Goal: Find specific page/section: Find specific page/section

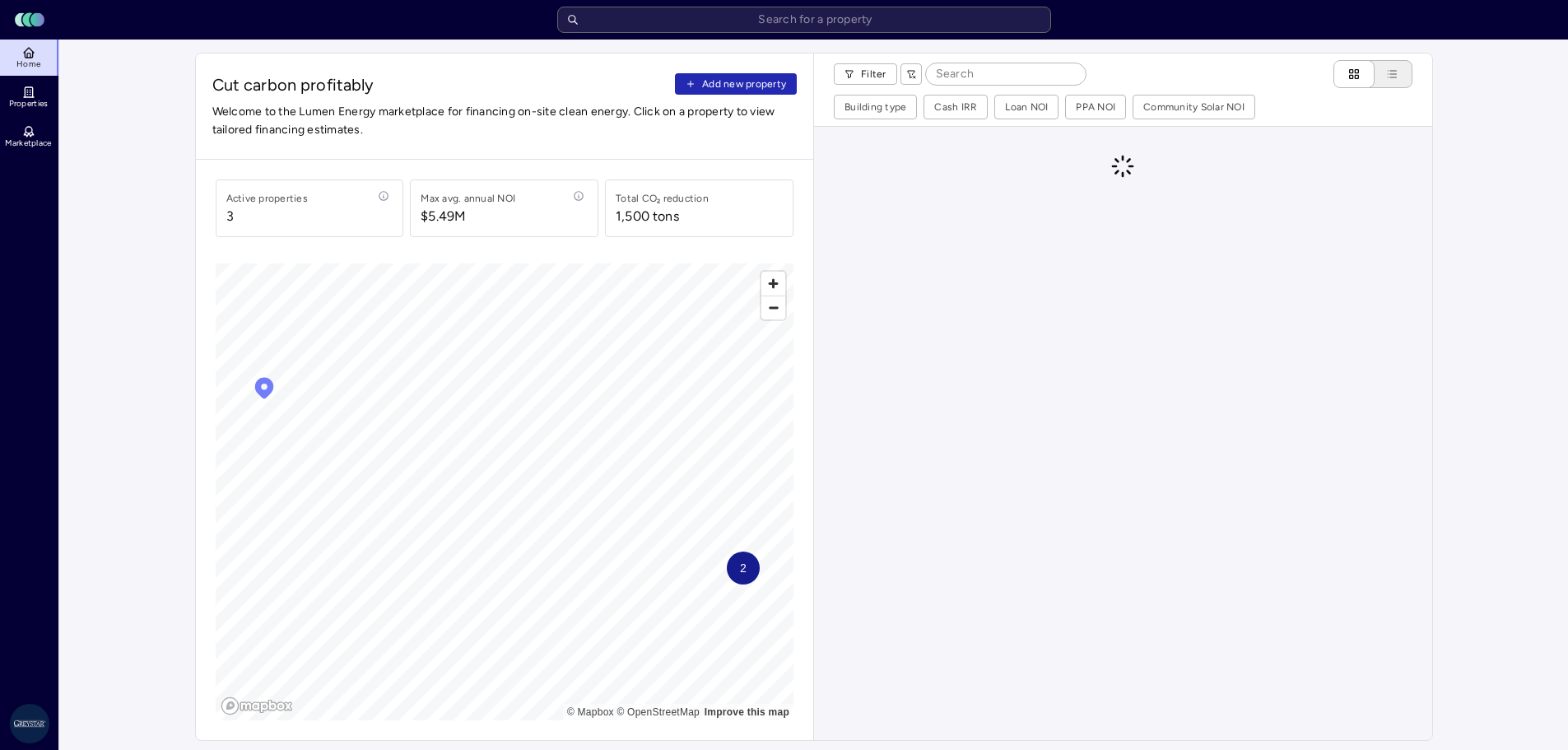
click at [272, 203] on div "Active properties" at bounding box center [267, 198] width 81 height 16
click at [255, 196] on div "Active properties" at bounding box center [267, 198] width 81 height 16
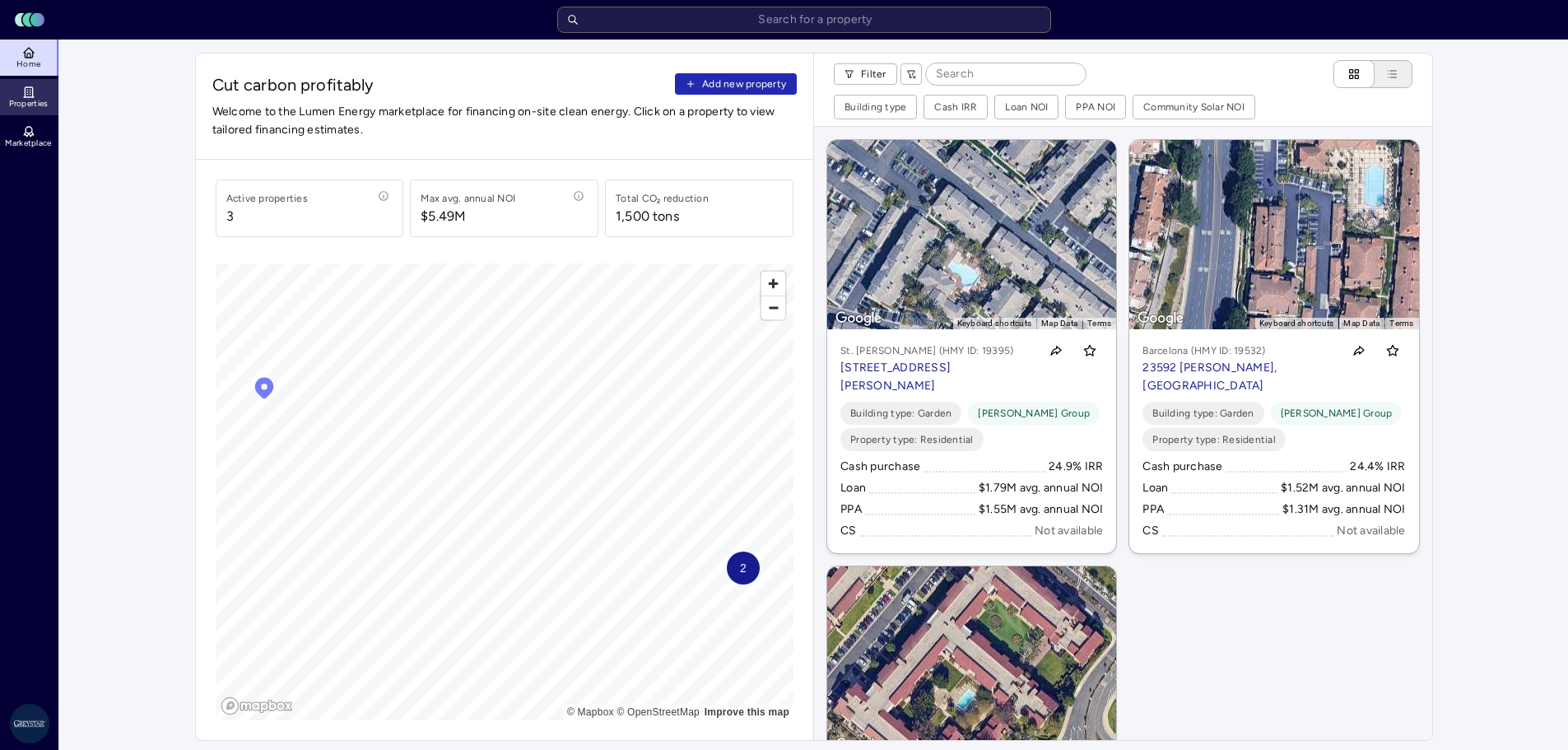
click at [32, 97] on icon at bounding box center [28, 92] width 7 height 10
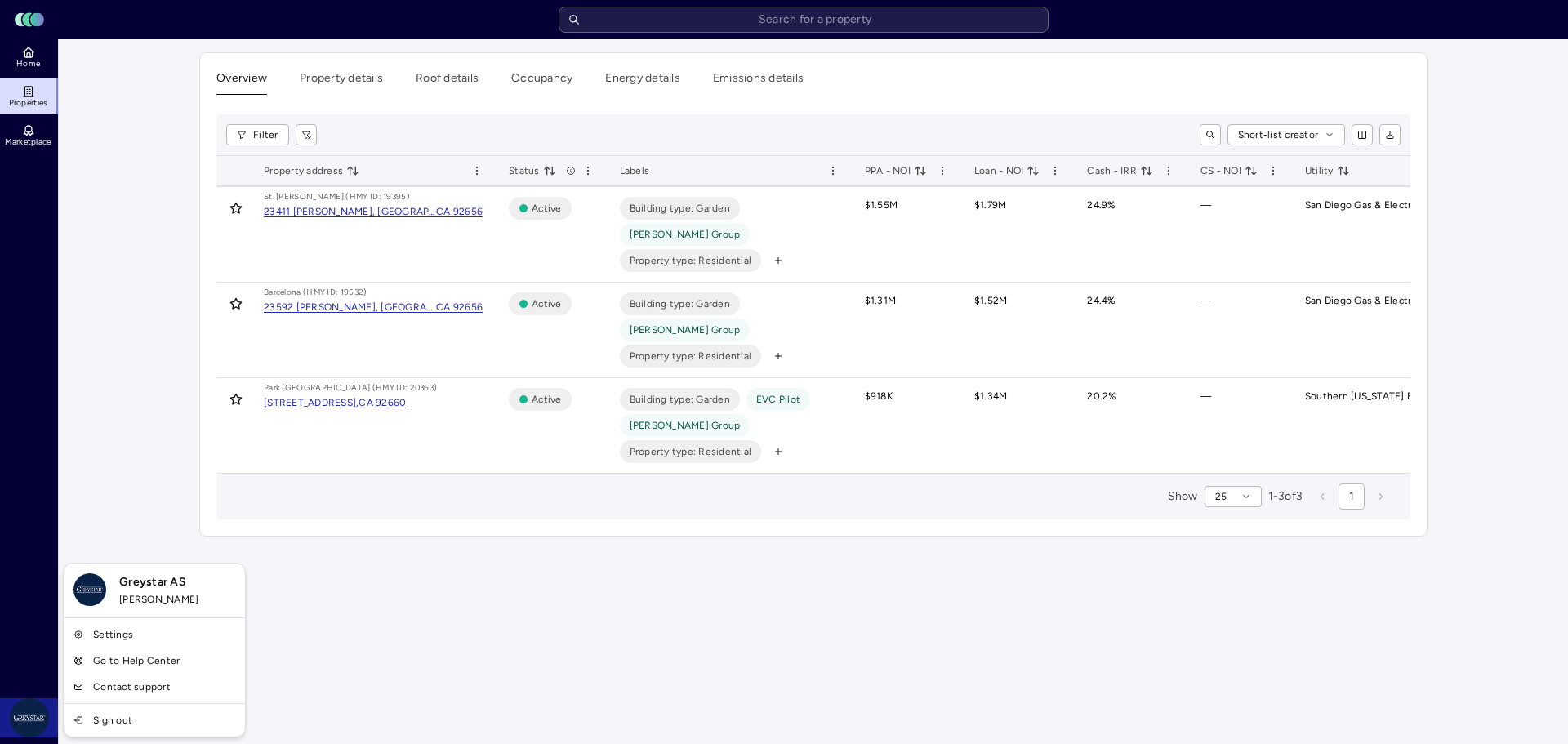
click at [44, 719] on html "Toggle Sidebar Lumen Energy Logo Home Properties Marketplace Greystar AS [PERSO…" at bounding box center [784, 372] width 1568 height 744
click at [145, 635] on link "Settings" at bounding box center [154, 635] width 175 height 26
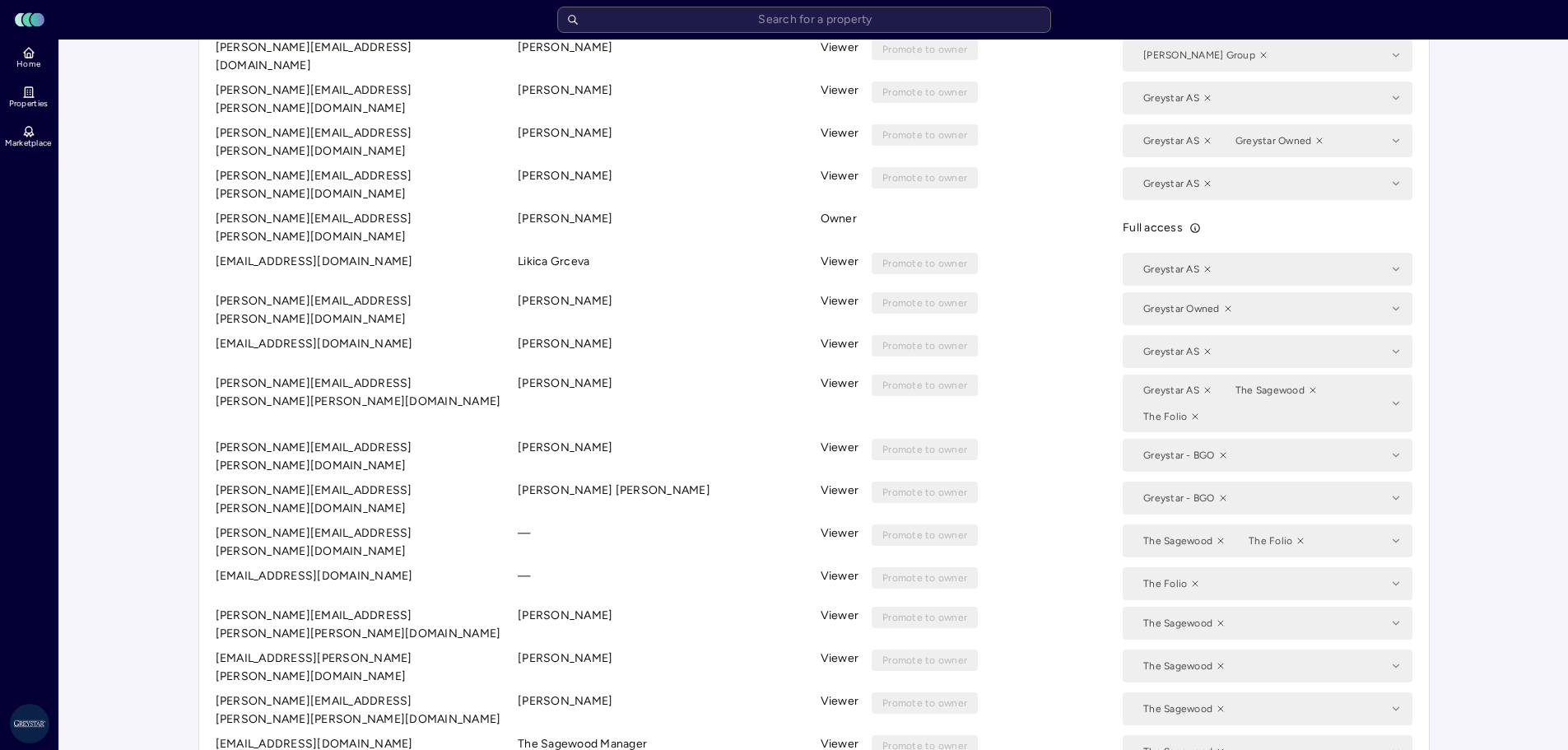
scroll to position [193, 0]
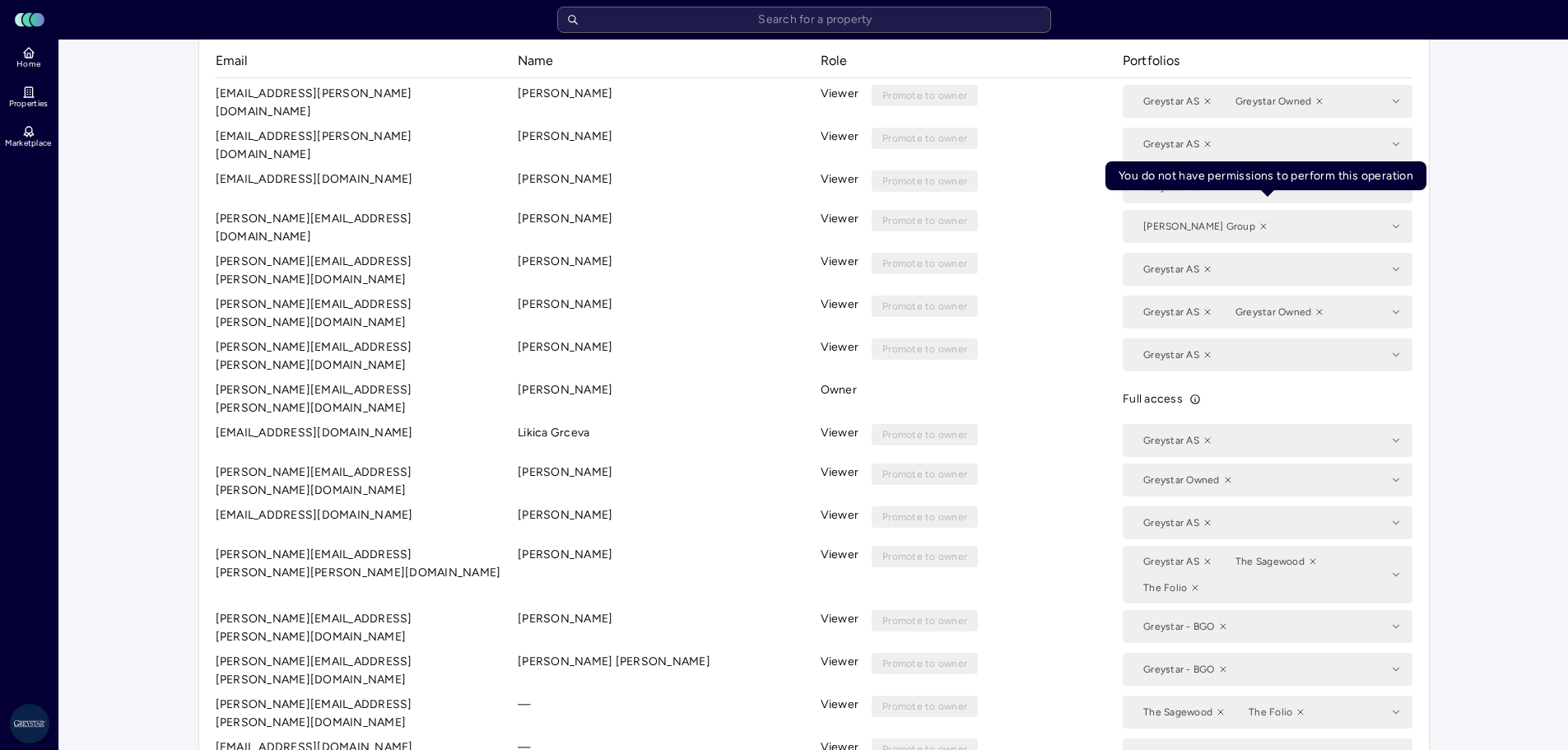
click at [1393, 219] on div "[PERSON_NAME] Group" at bounding box center [1268, 228] width 290 height 36
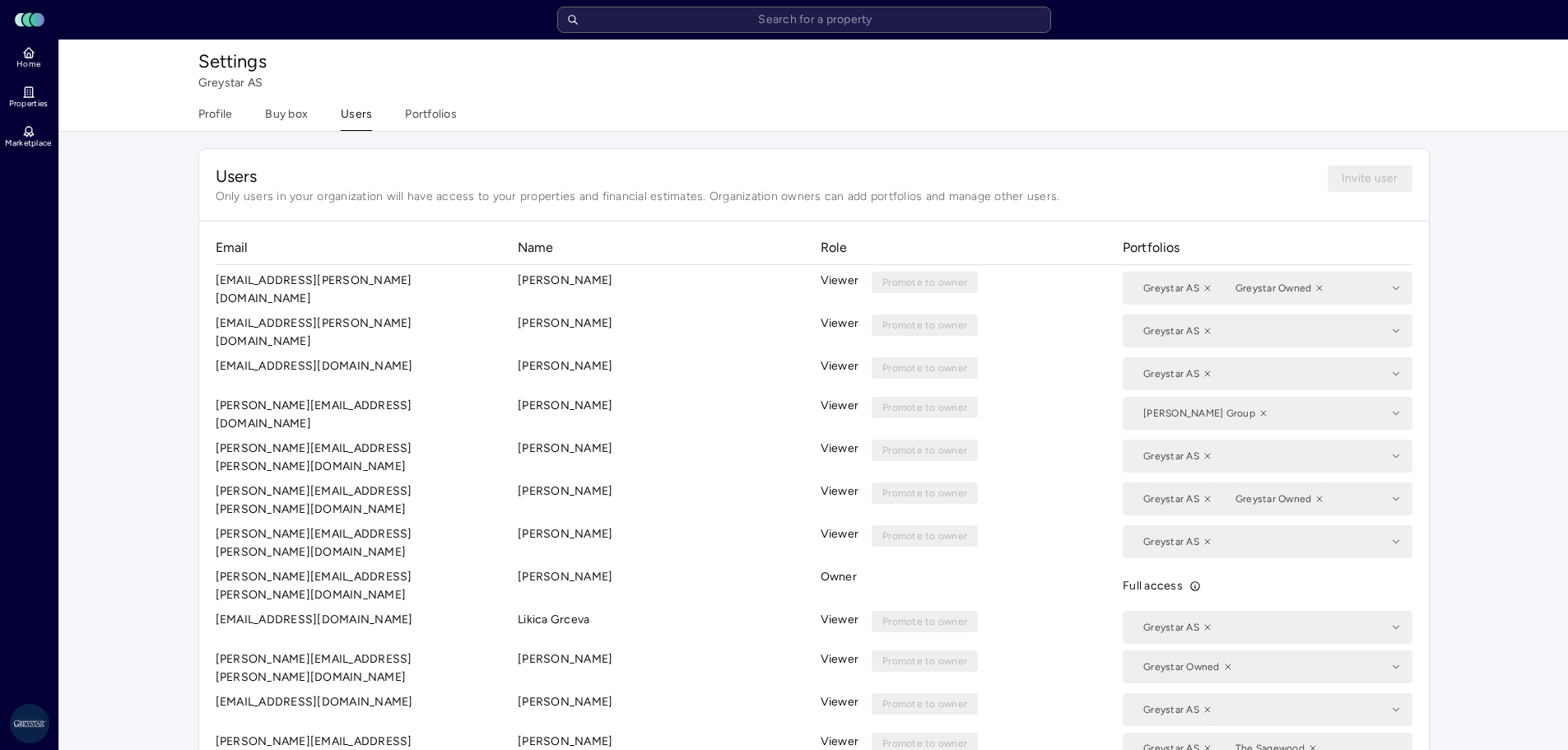
scroll to position [0, 0]
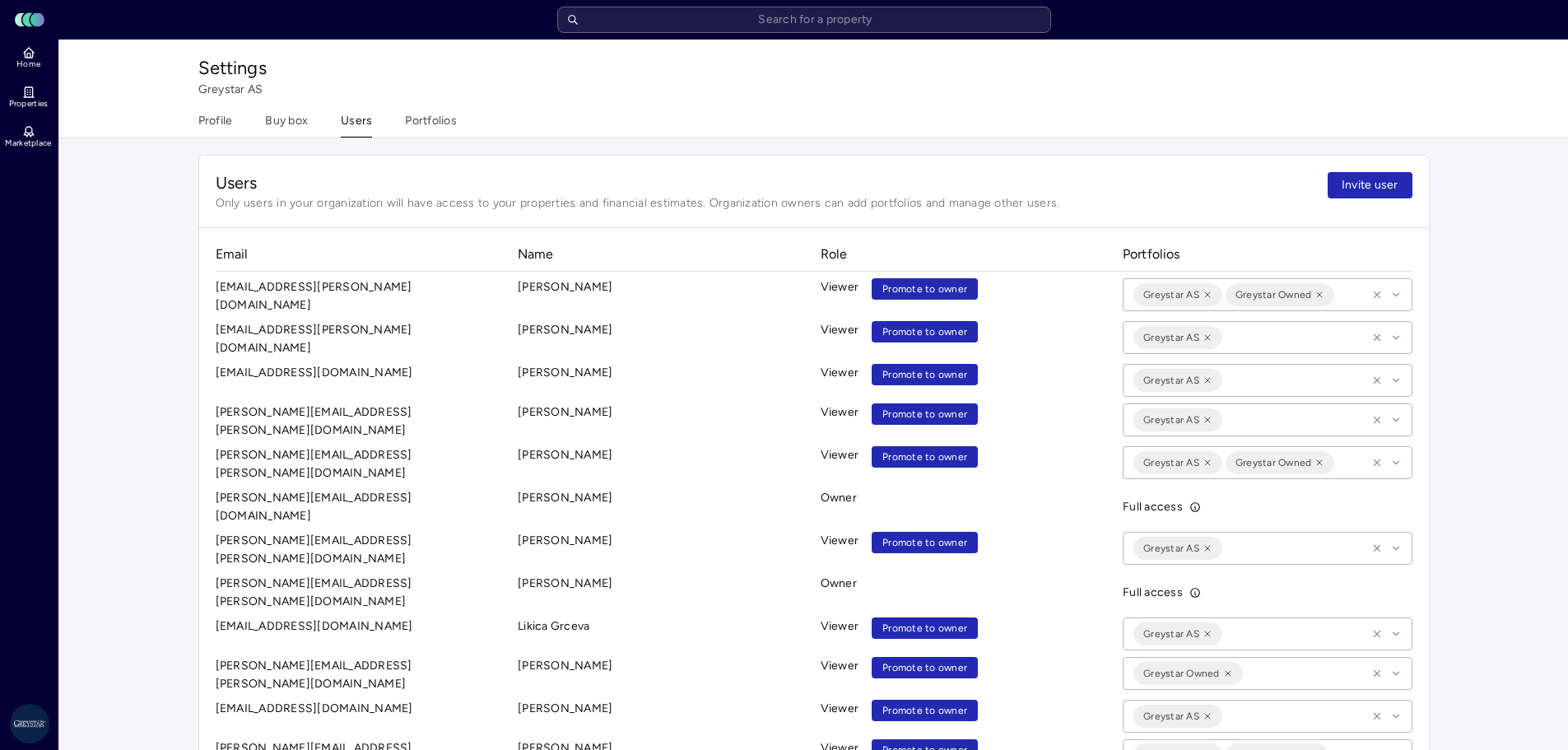
click at [30, 83] on link "Properties" at bounding box center [30, 97] width 60 height 36
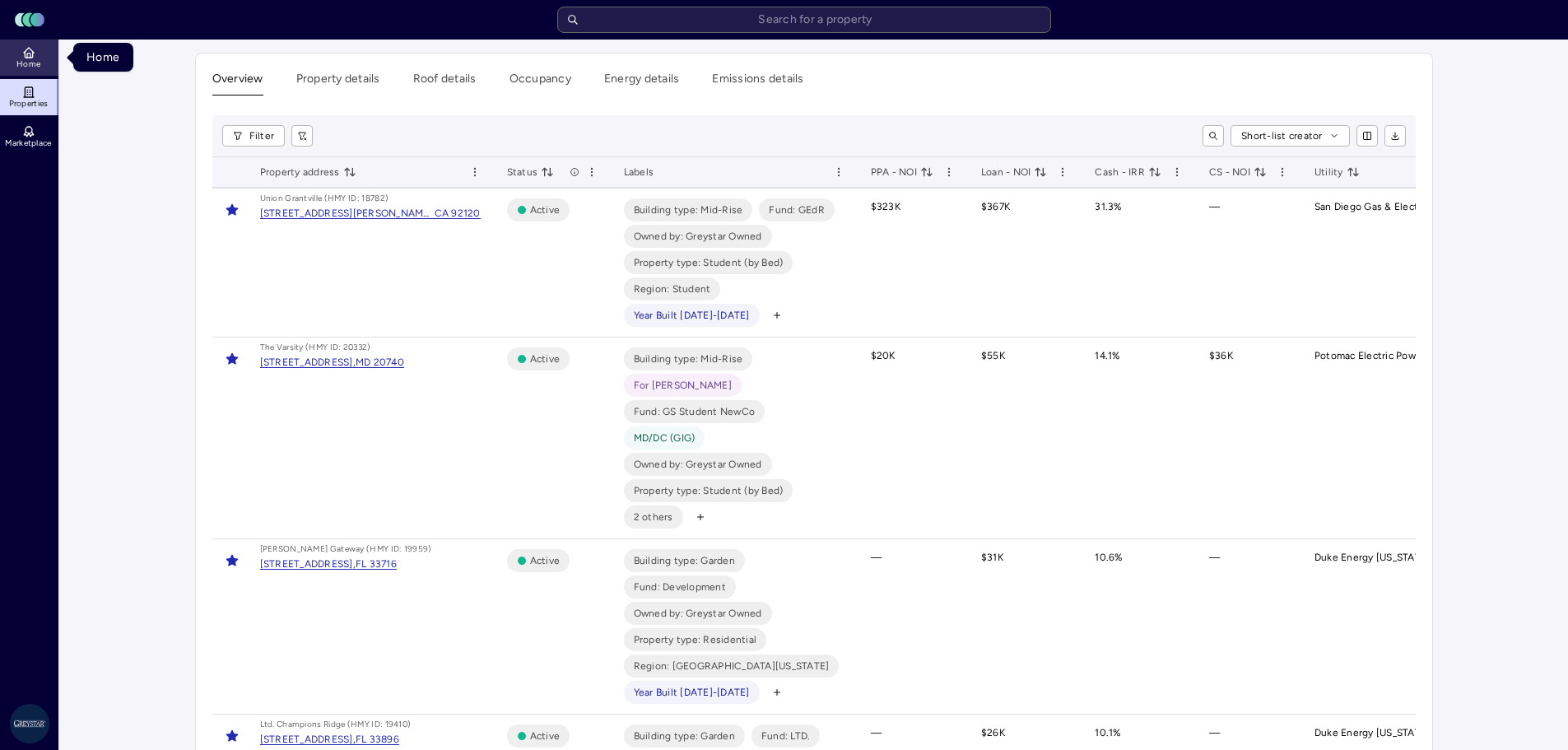
click at [34, 58] on icon at bounding box center [29, 53] width 13 height 13
